Goal: Check status: Check status

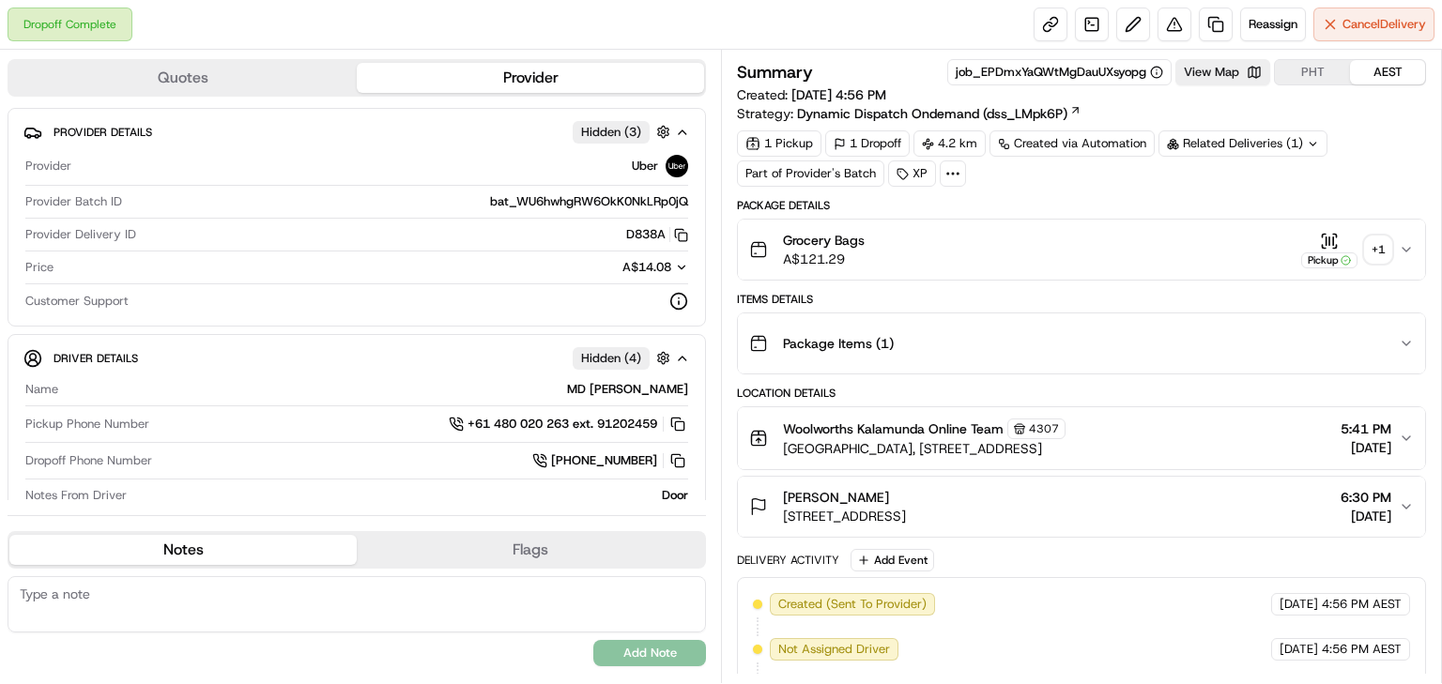
click at [1372, 237] on div "+ 1" at bounding box center [1378, 250] width 26 height 26
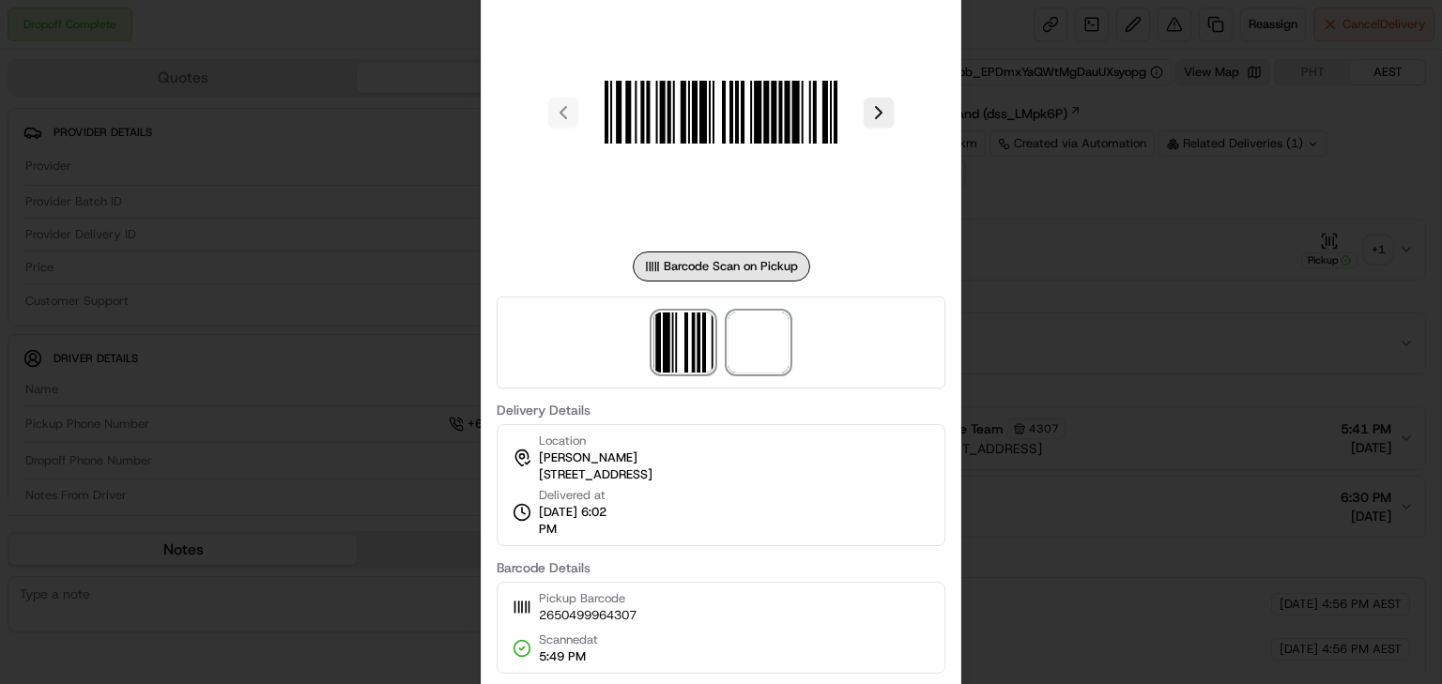
click at [762, 344] on span at bounding box center [758, 343] width 60 height 60
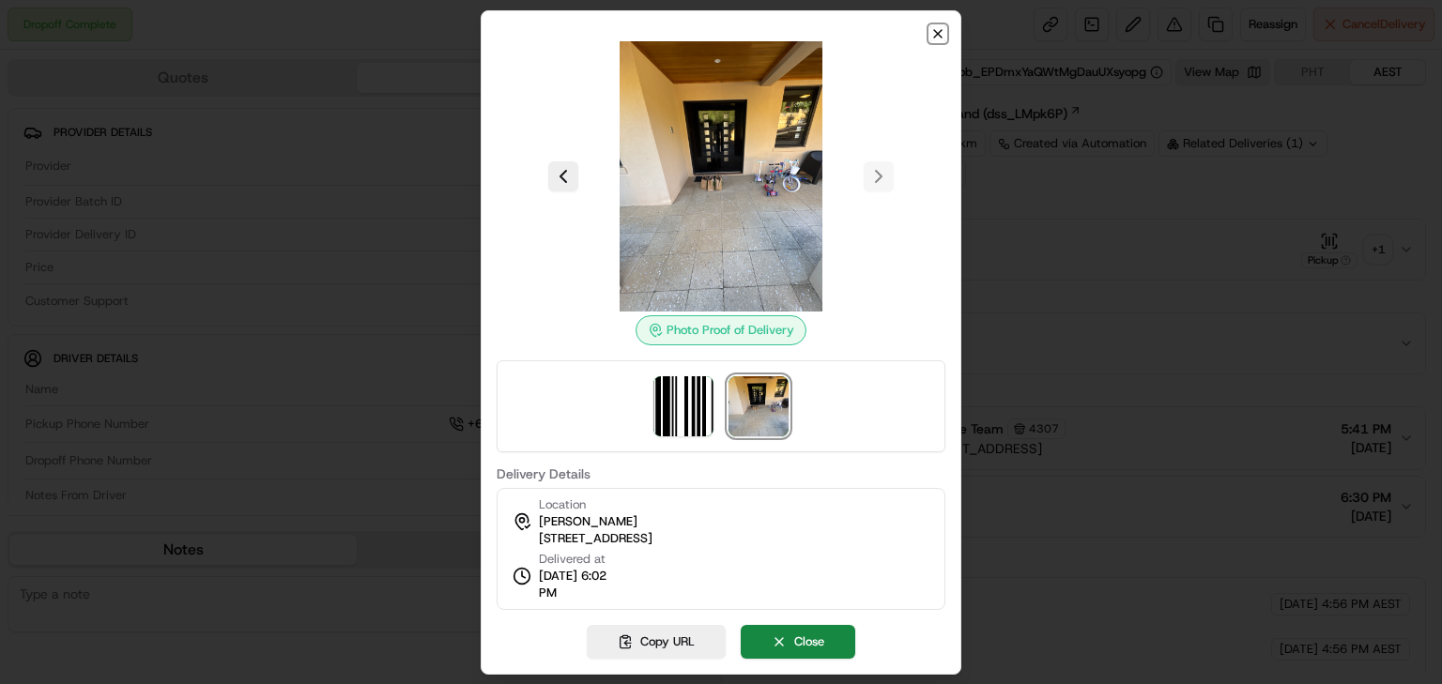
click at [935, 33] on icon "button" at bounding box center [937, 33] width 15 height 15
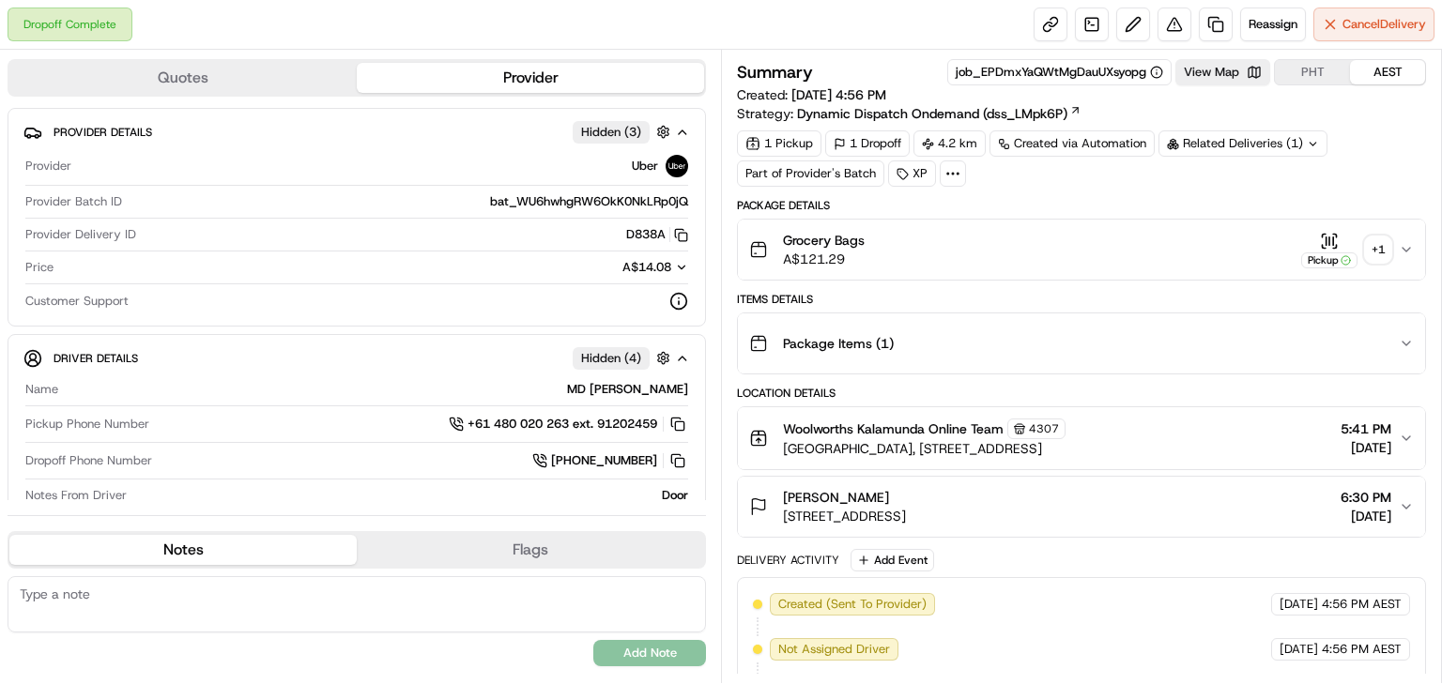
click at [1376, 243] on div "+ 1" at bounding box center [1378, 250] width 26 height 26
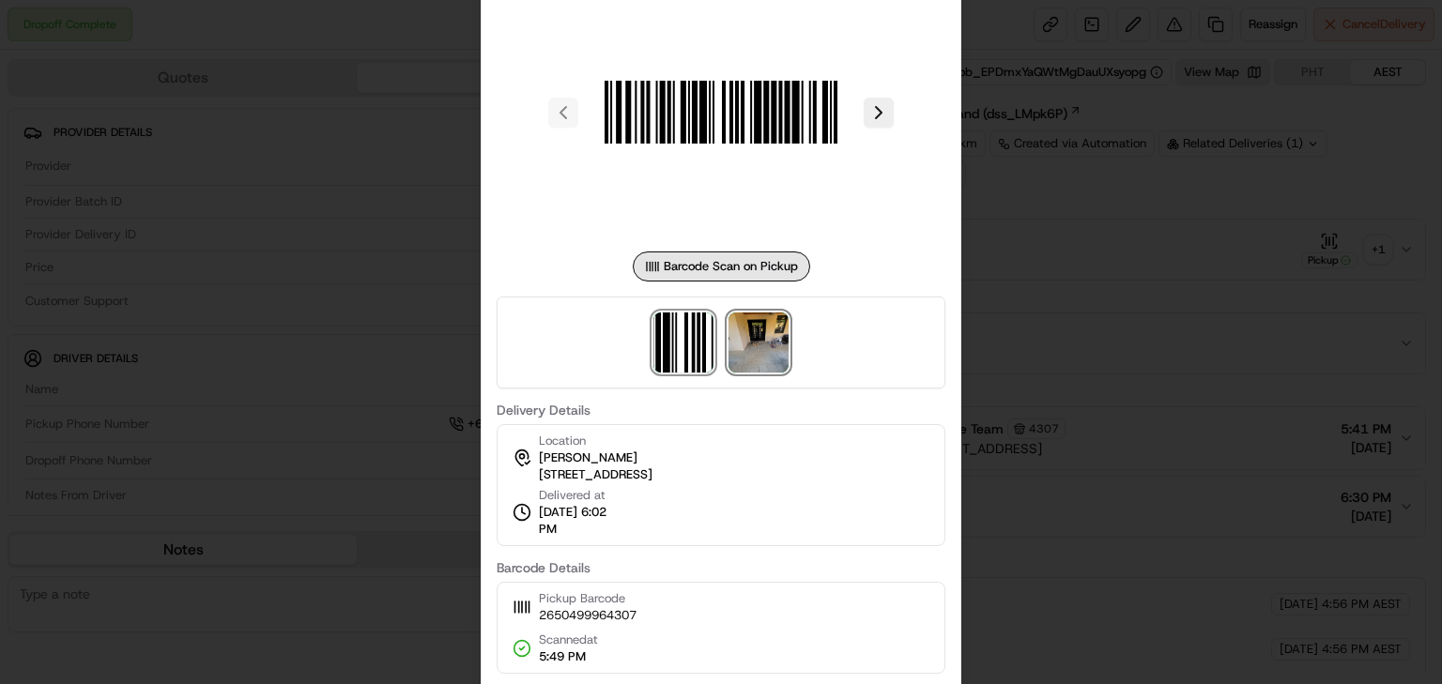
click at [761, 350] on img at bounding box center [758, 343] width 60 height 60
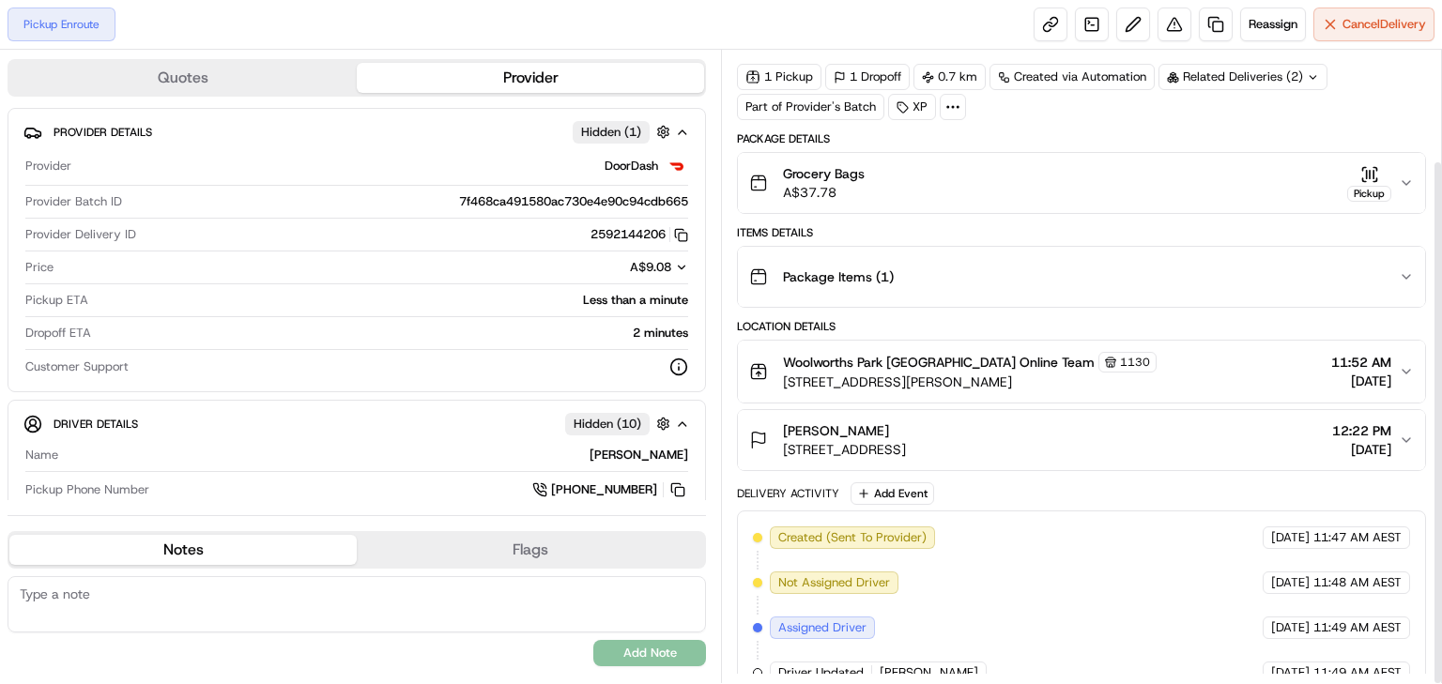
scroll to position [132, 0]
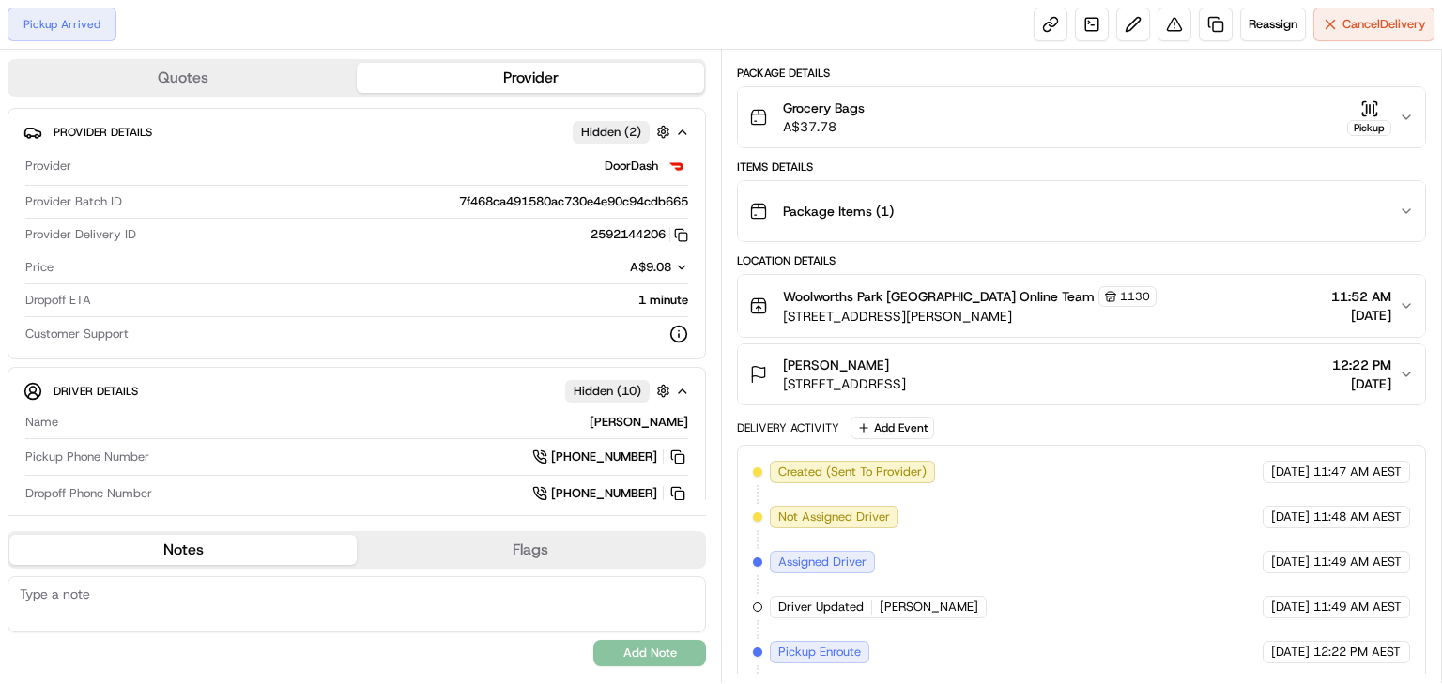
scroll to position [177, 0]
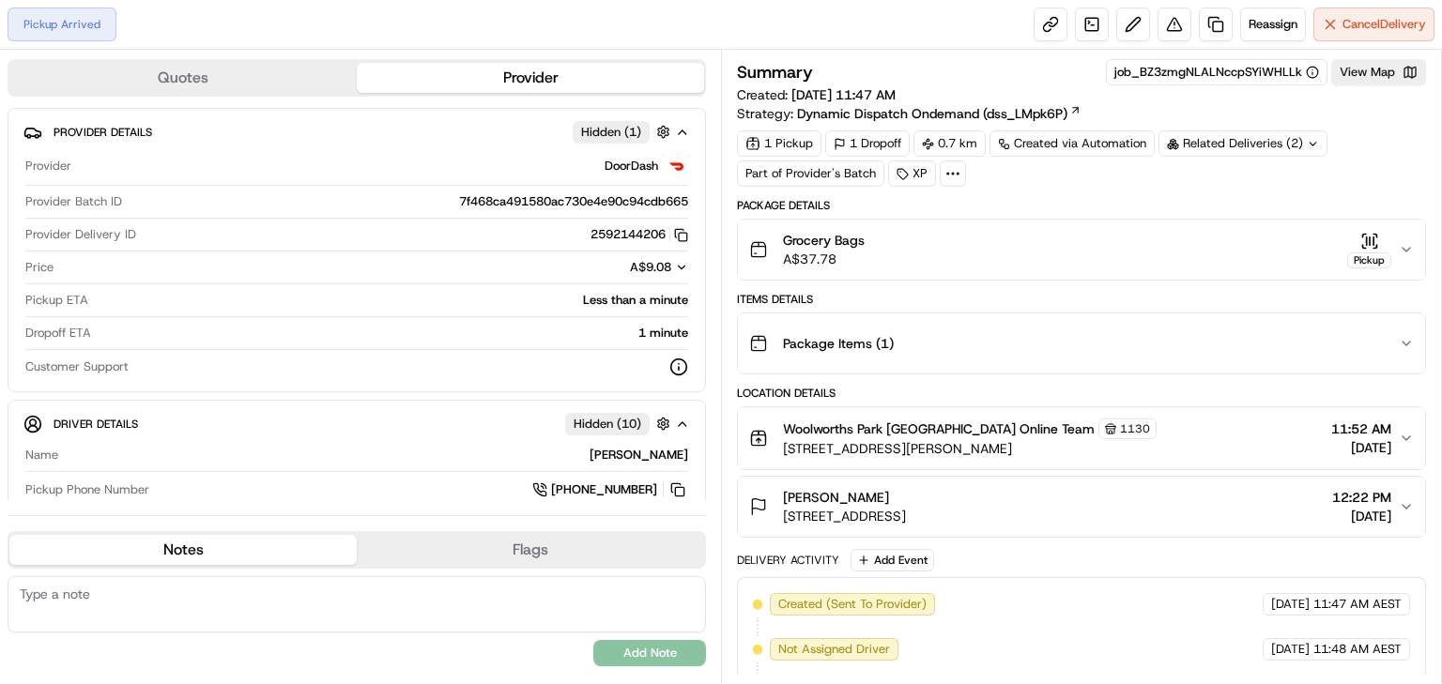
click at [1235, 145] on div "Related Deliveries (2)" at bounding box center [1242, 143] width 169 height 26
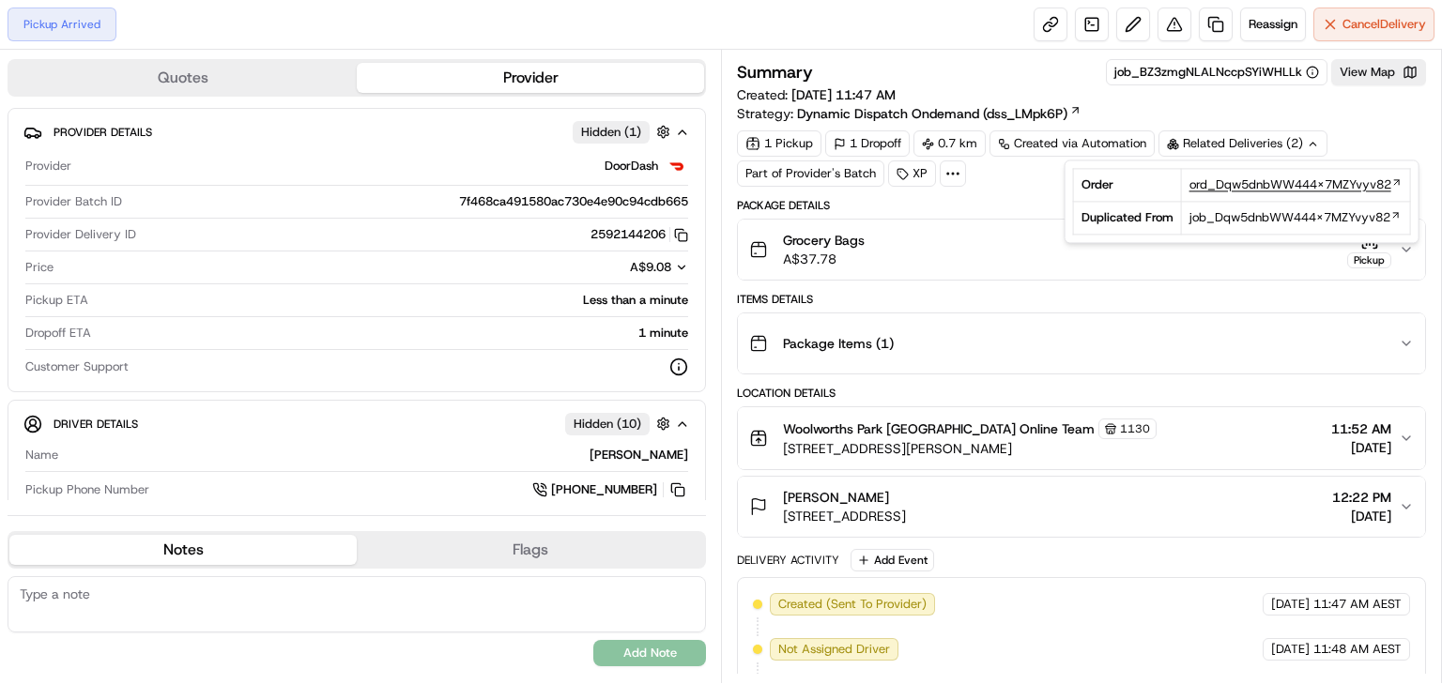
click at [1235, 184] on span "ord_Dqw5dnbWW444X7MZYvyv82" at bounding box center [1290, 184] width 202 height 17
click at [1226, 184] on span "ord_Dqw5dnbWW444X7MZYvyv82" at bounding box center [1290, 184] width 202 height 17
click at [1269, 184] on span "ord_Dqw5dnbWW444X7MZYvyv82" at bounding box center [1290, 184] width 202 height 17
